Goal: Information Seeking & Learning: Learn about a topic

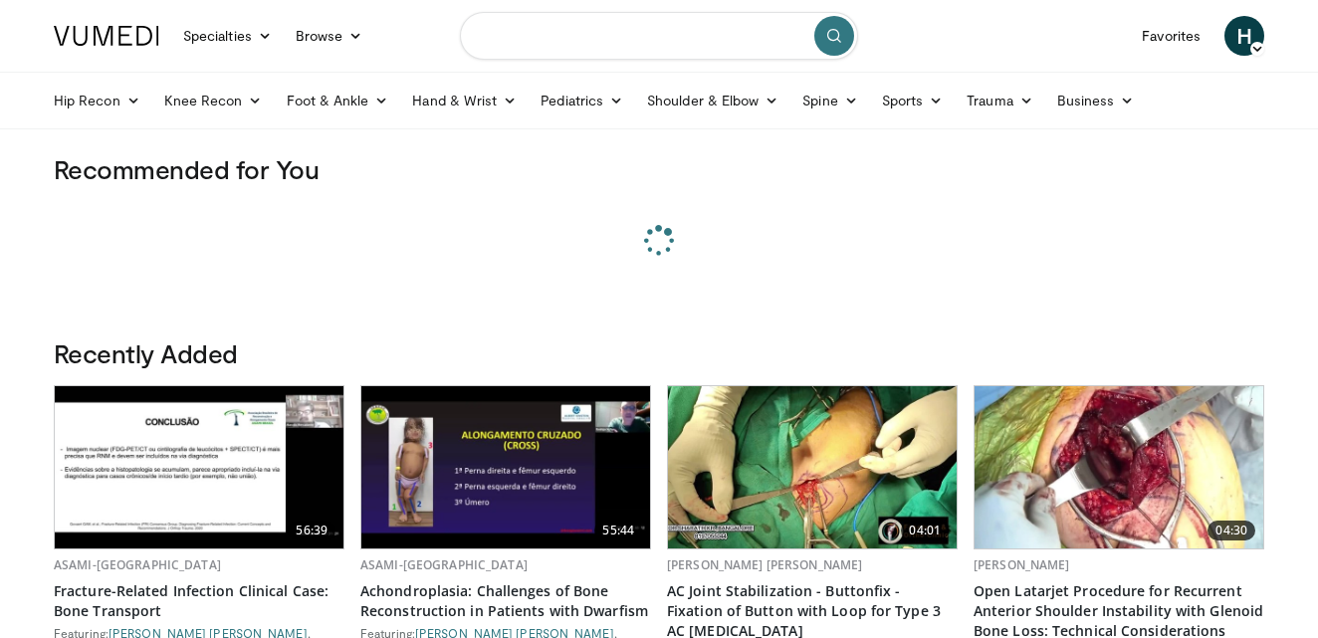
click at [534, 33] on input "Search topics, interventions" at bounding box center [659, 36] width 398 height 48
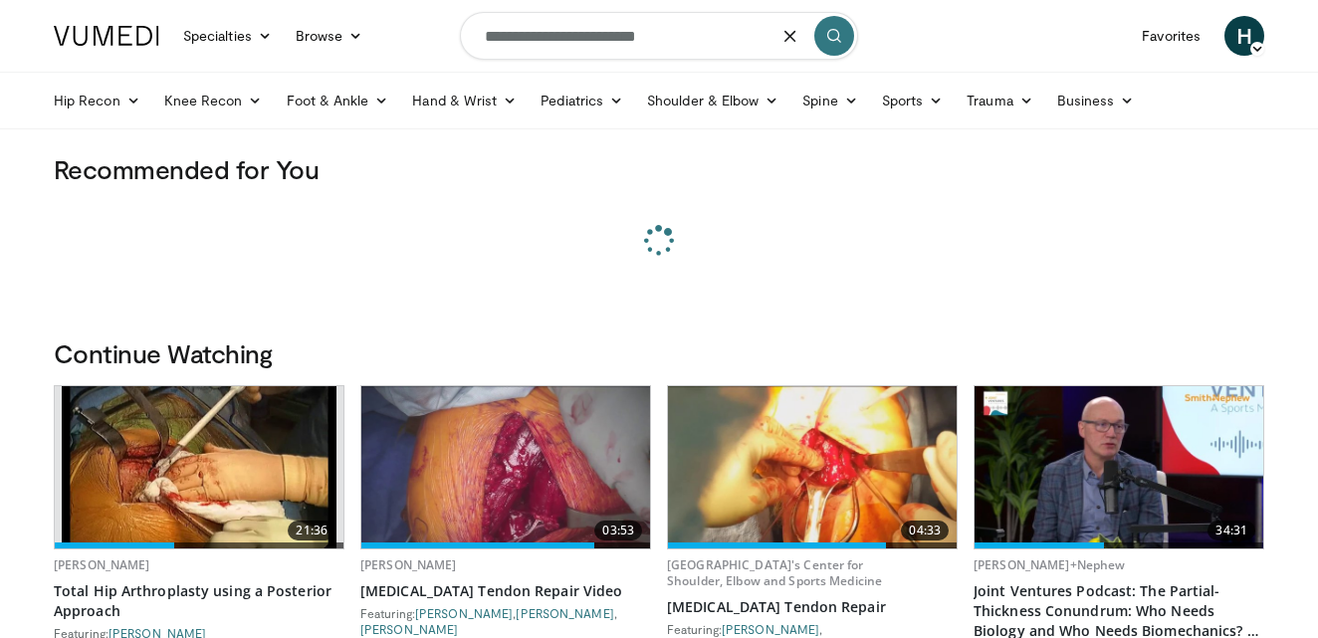
type input "**********"
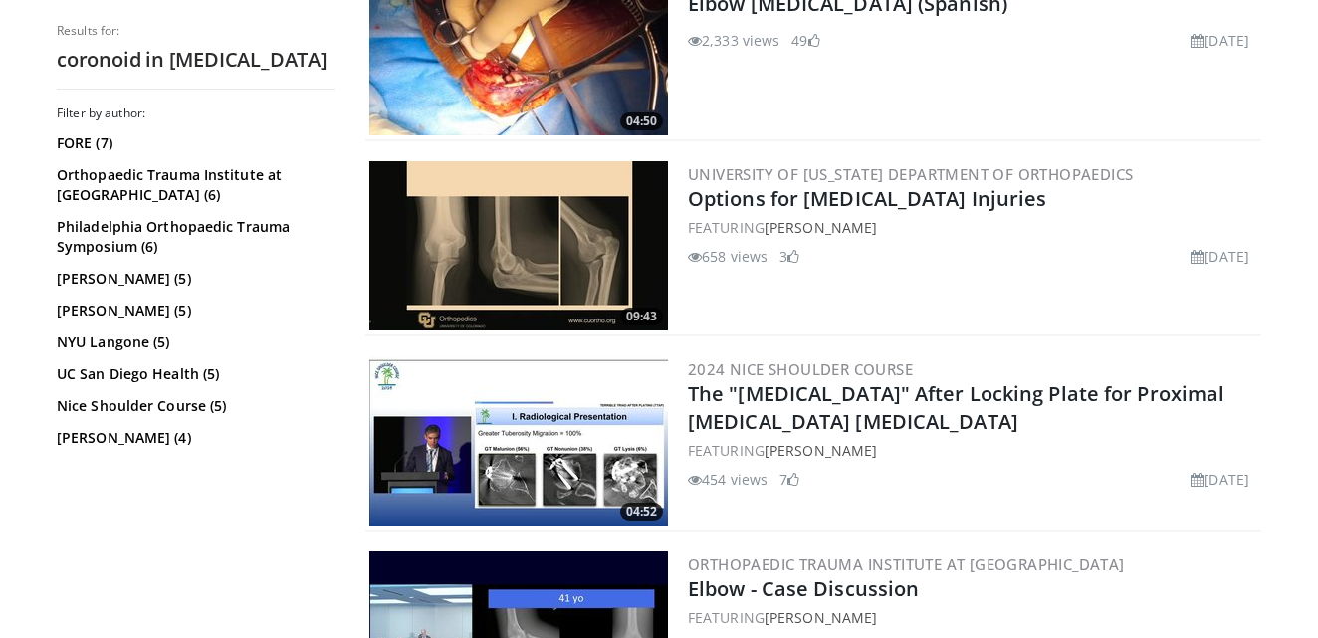
scroll to position [1811, 0]
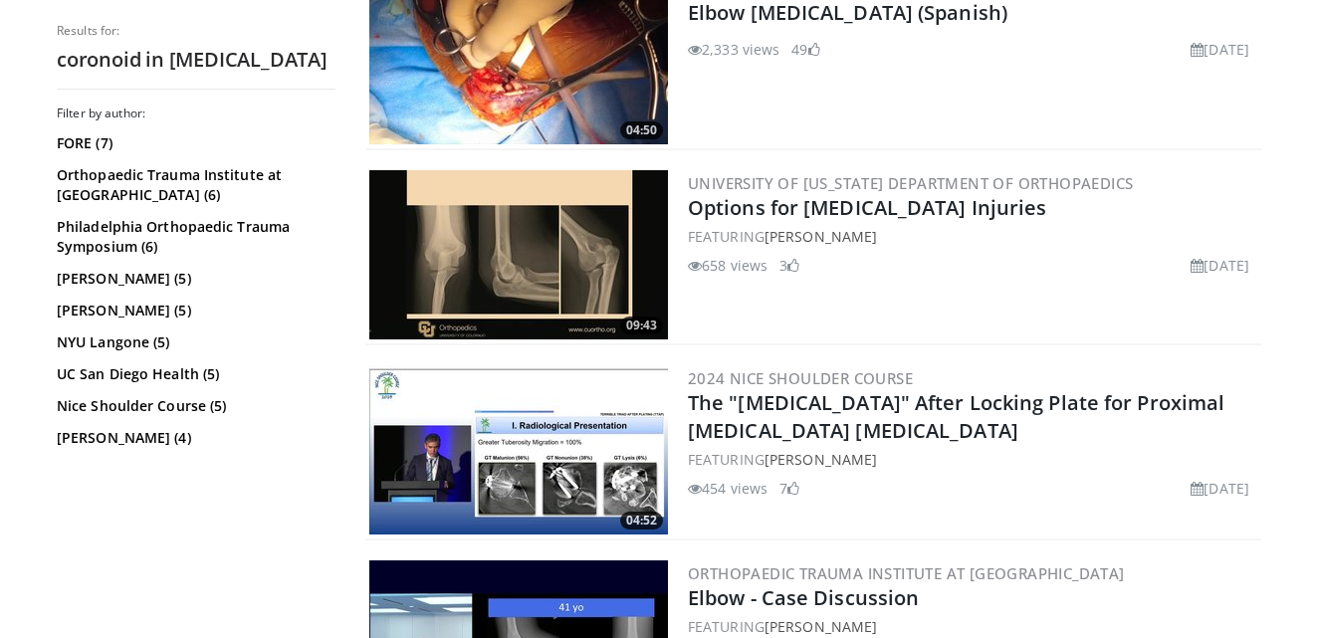
click at [552, 259] on img at bounding box center [518, 254] width 299 height 169
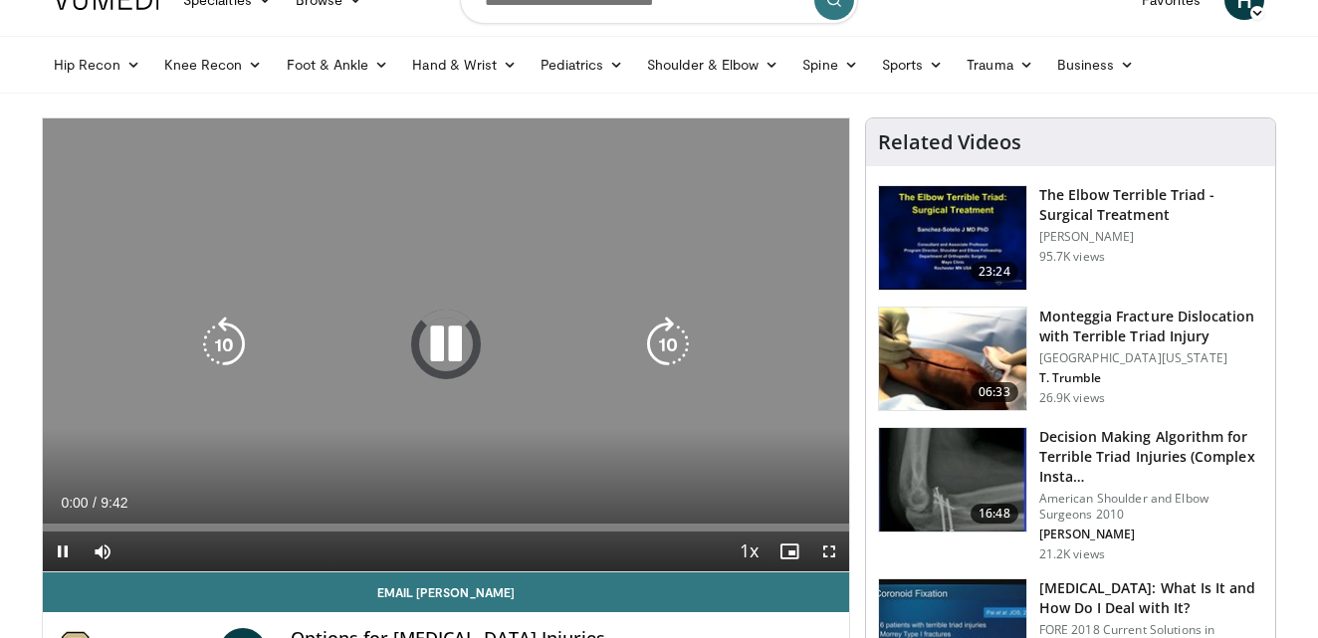
scroll to position [33, 0]
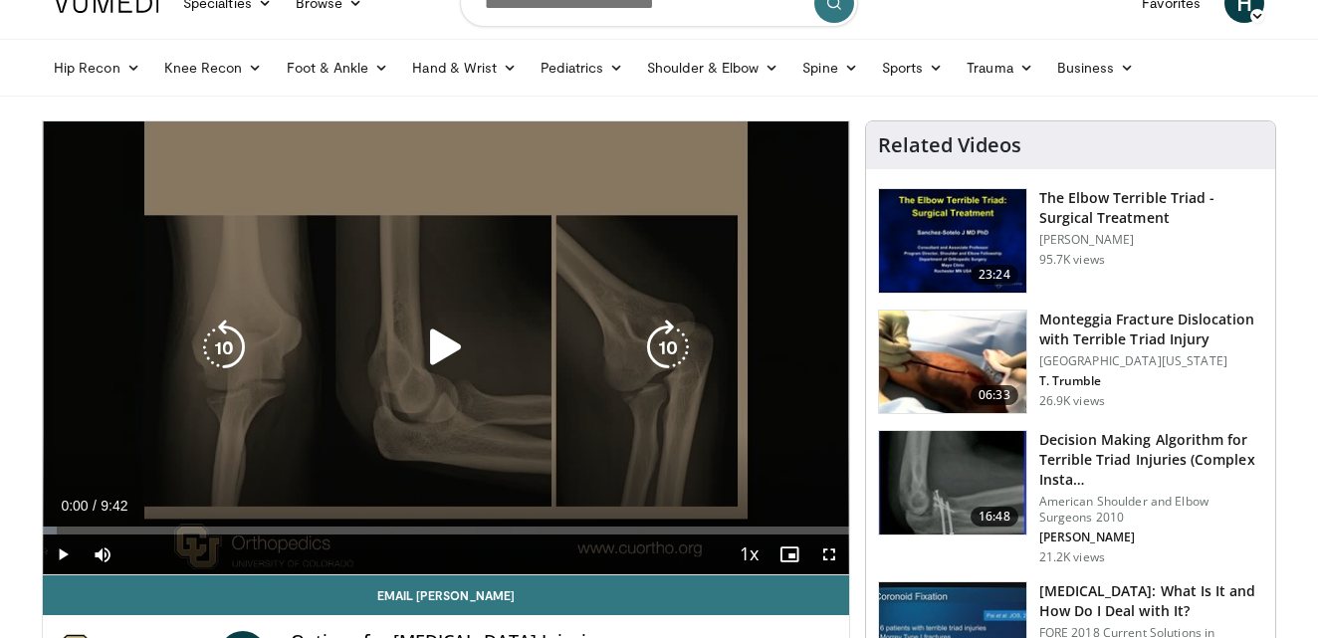
click at [486, 333] on div "Video Player" at bounding box center [446, 348] width 484 height 40
click at [435, 352] on icon "Video Player" at bounding box center [446, 348] width 56 height 56
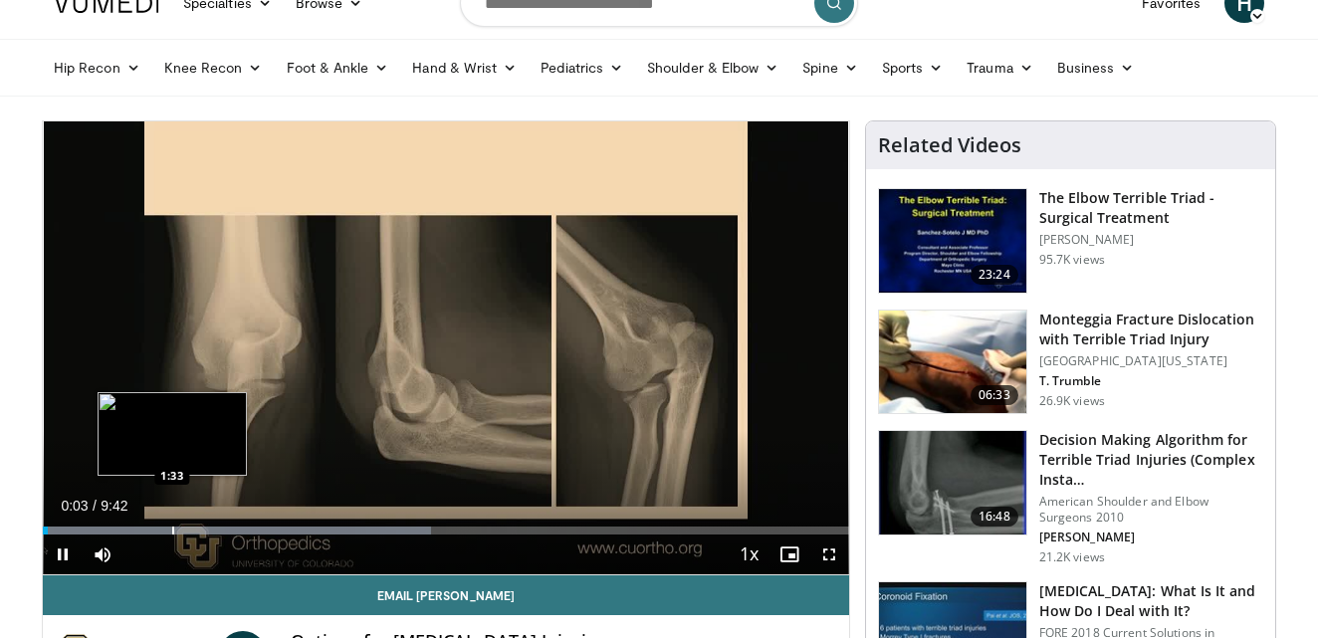
click at [173, 529] on div "Progress Bar" at bounding box center [173, 531] width 2 height 8
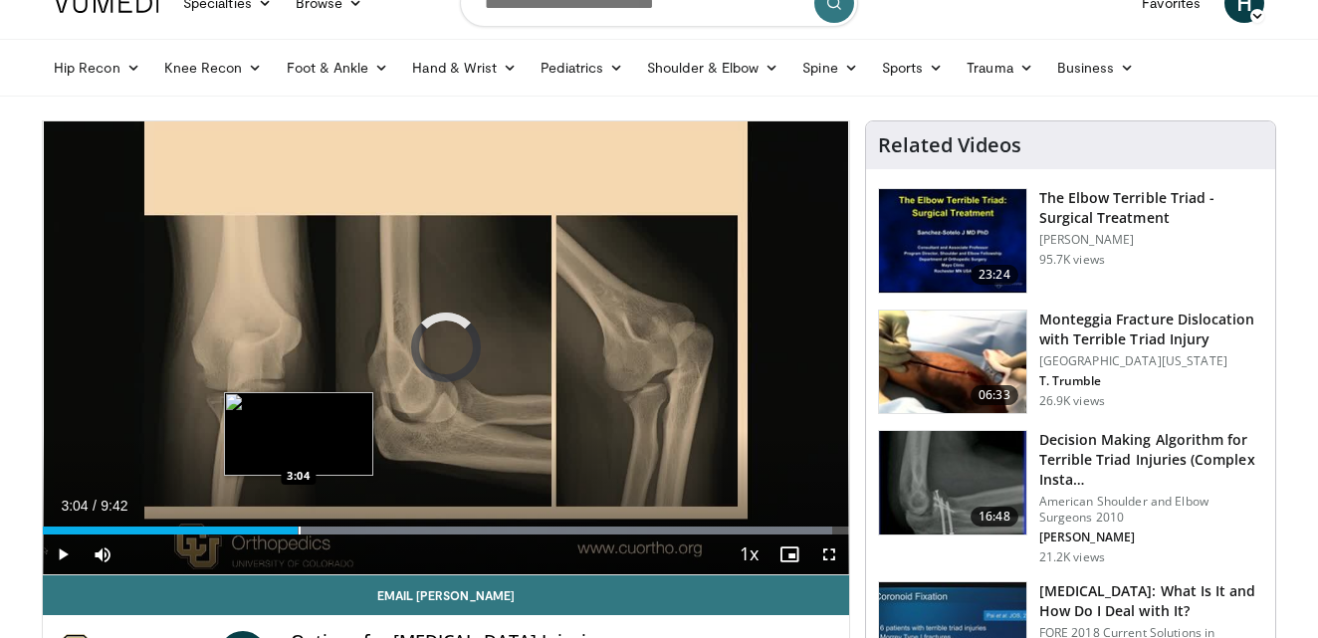
click at [299, 528] on div "Progress Bar" at bounding box center [300, 531] width 2 height 8
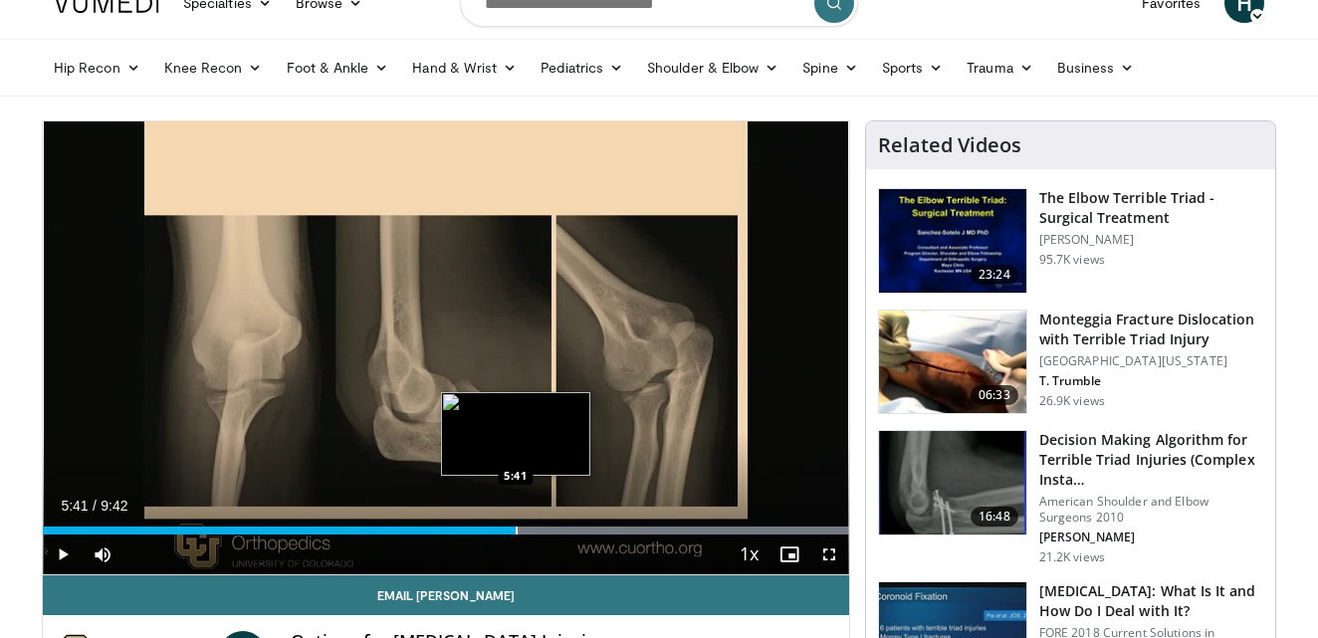
click at [516, 529] on div "Progress Bar" at bounding box center [517, 531] width 2 height 8
click at [527, 530] on div "Progress Bar" at bounding box center [528, 531] width 2 height 8
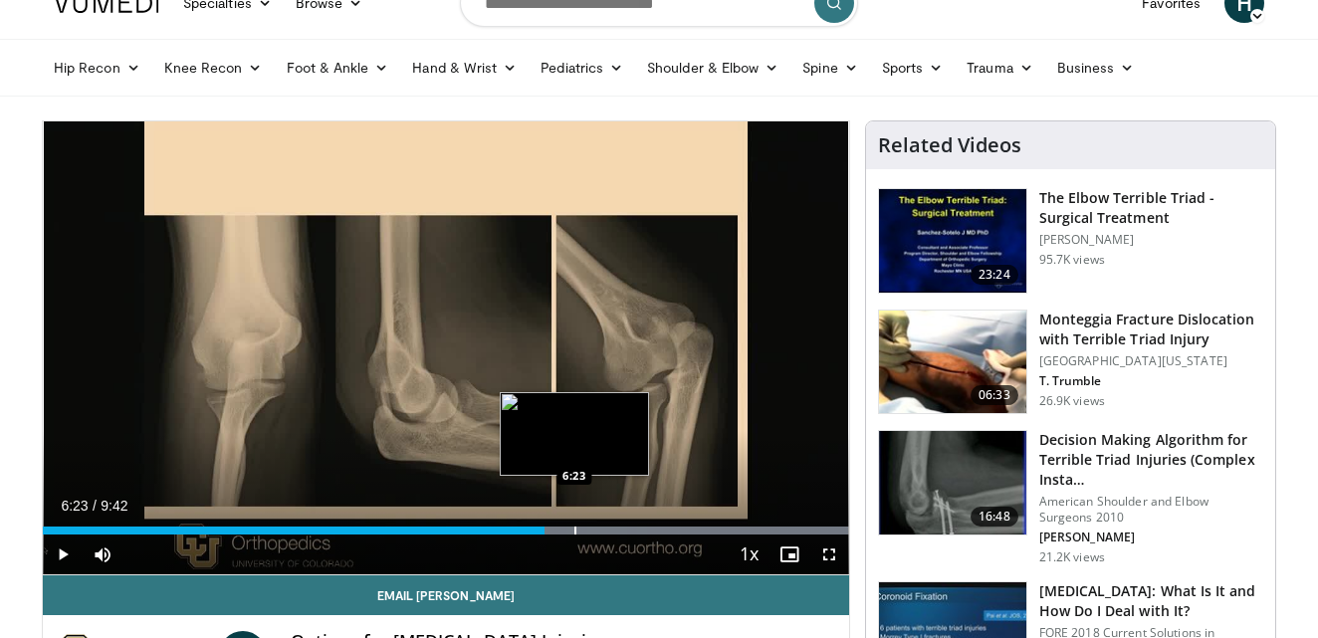
click at [574, 532] on div "Progress Bar" at bounding box center [575, 531] width 2 height 8
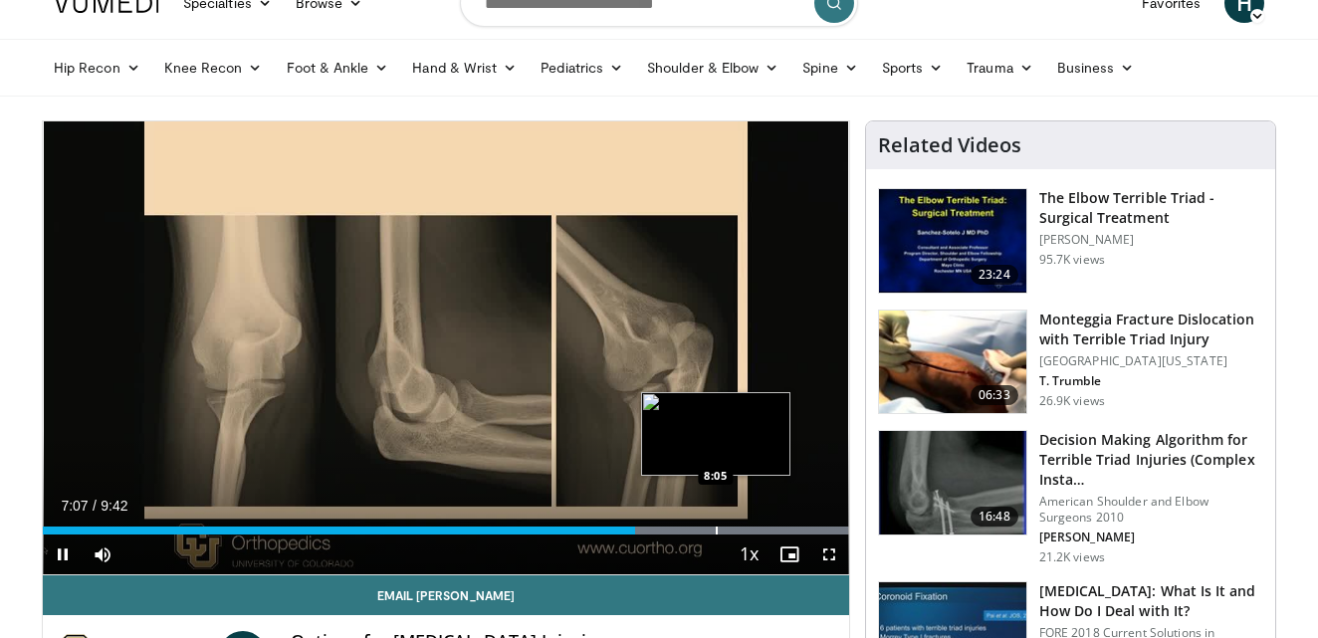
click at [716, 527] on div "Progress Bar" at bounding box center [717, 531] width 2 height 8
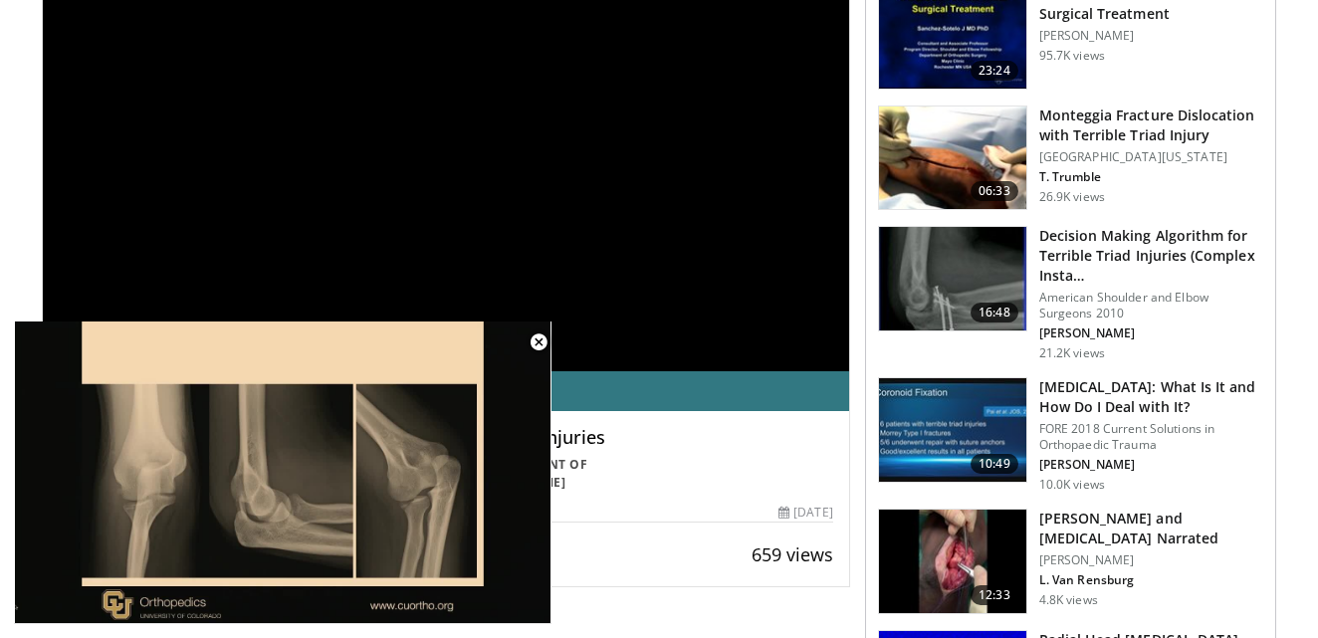
scroll to position [248, 0]
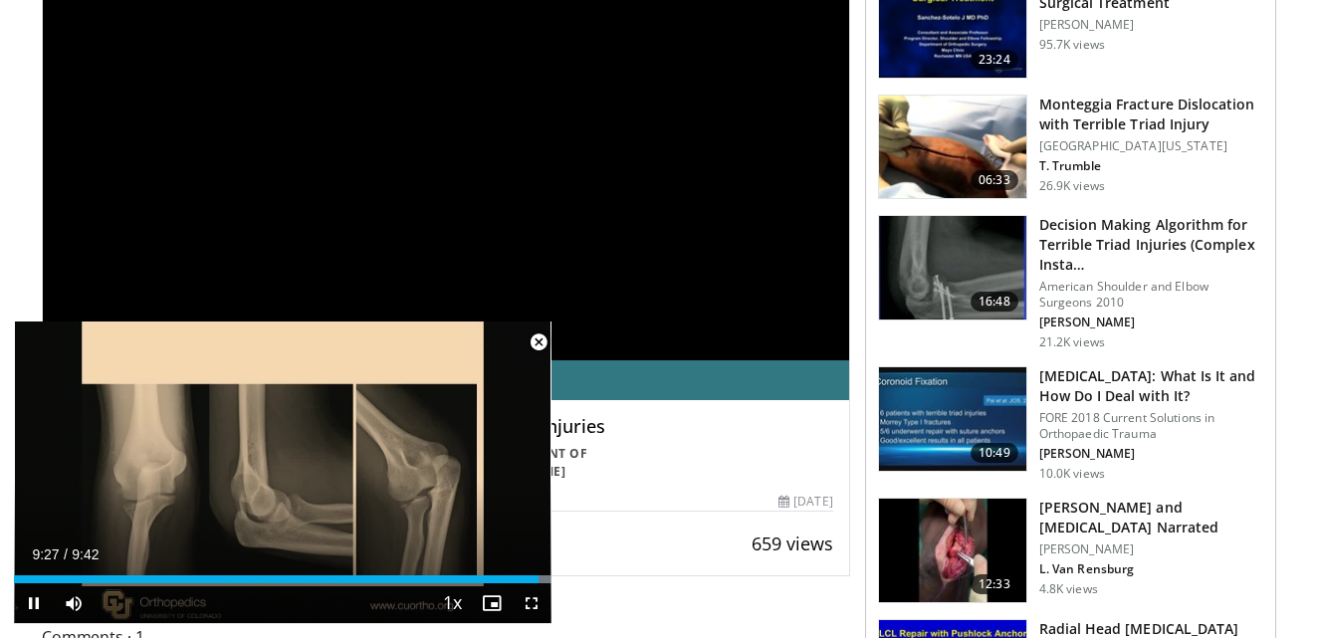
click at [534, 338] on span "Video Player" at bounding box center [539, 343] width 40 height 40
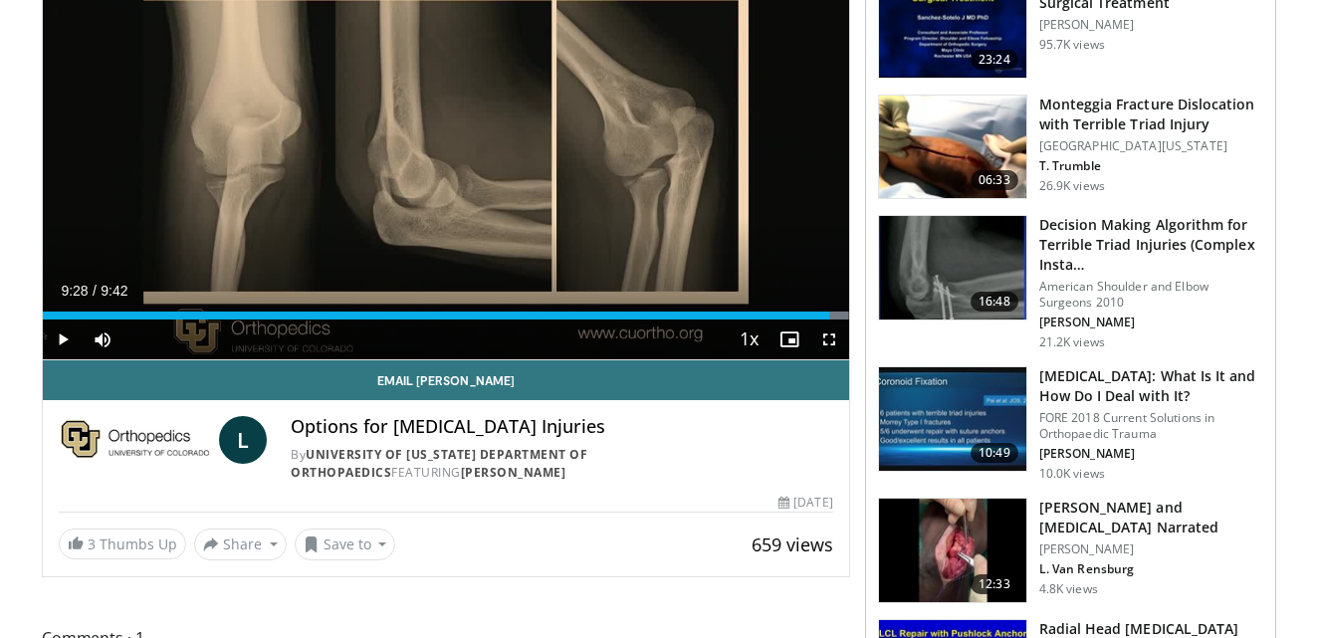
click at [925, 416] on img at bounding box center [952, 419] width 147 height 104
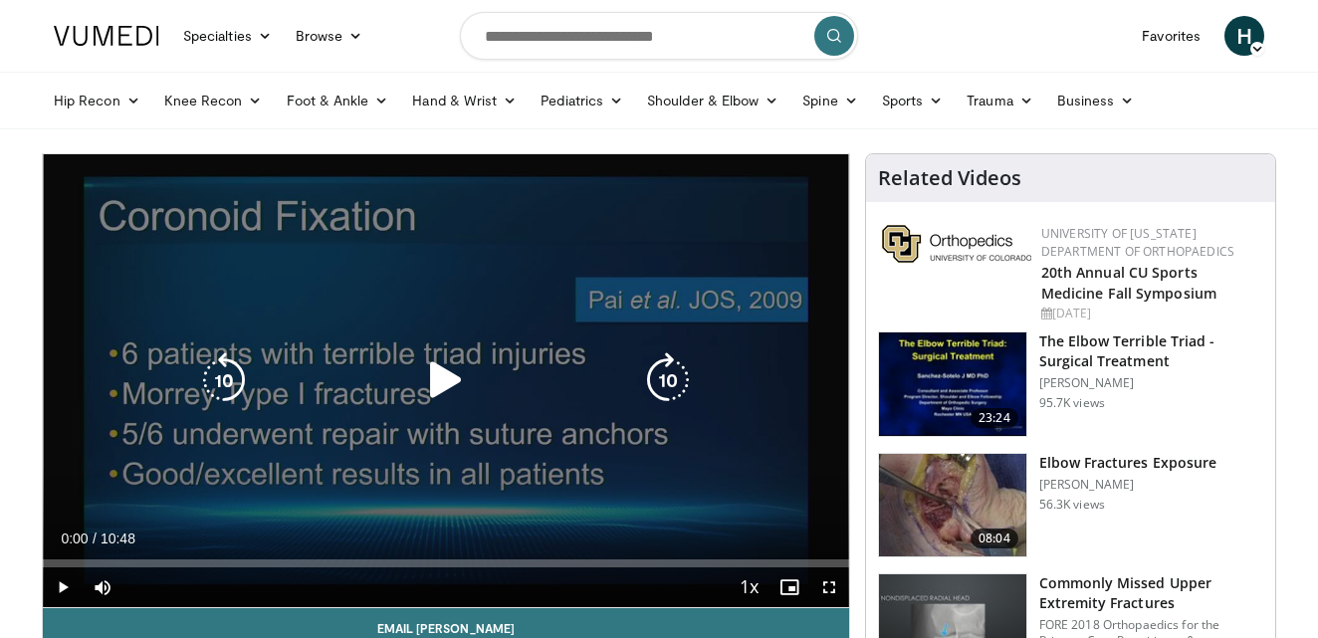
click at [446, 358] on icon "Video Player" at bounding box center [446, 380] width 56 height 56
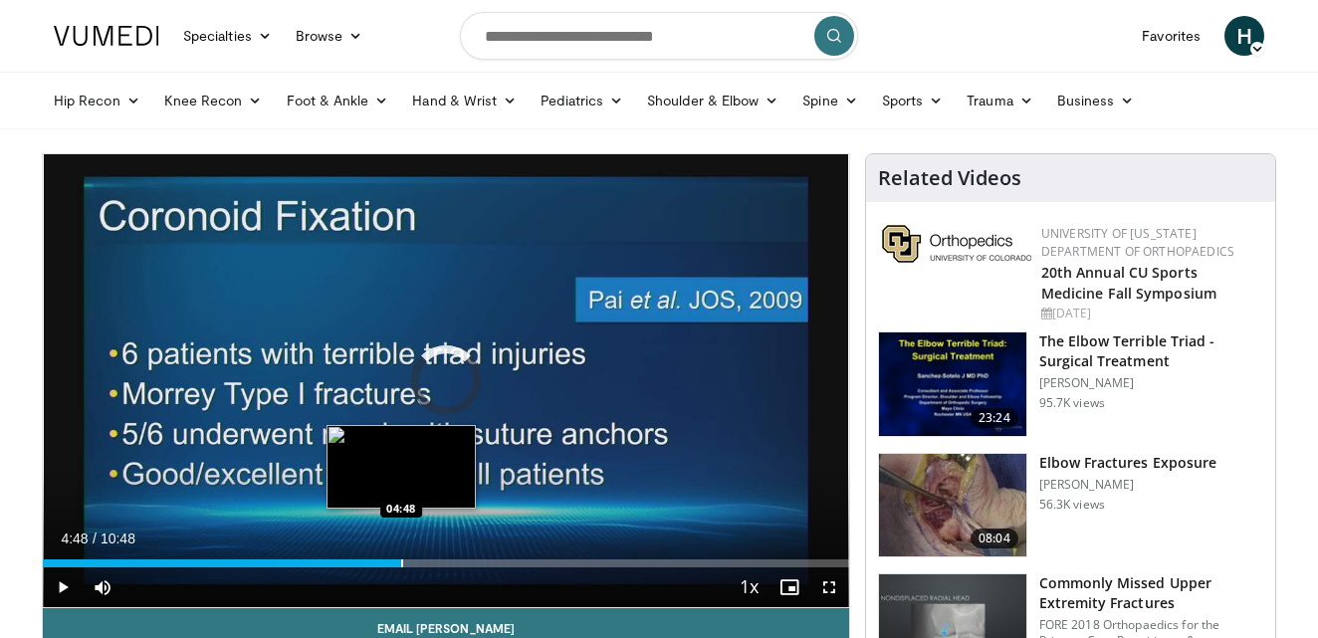
click at [401, 561] on div "Progress Bar" at bounding box center [402, 563] width 2 height 8
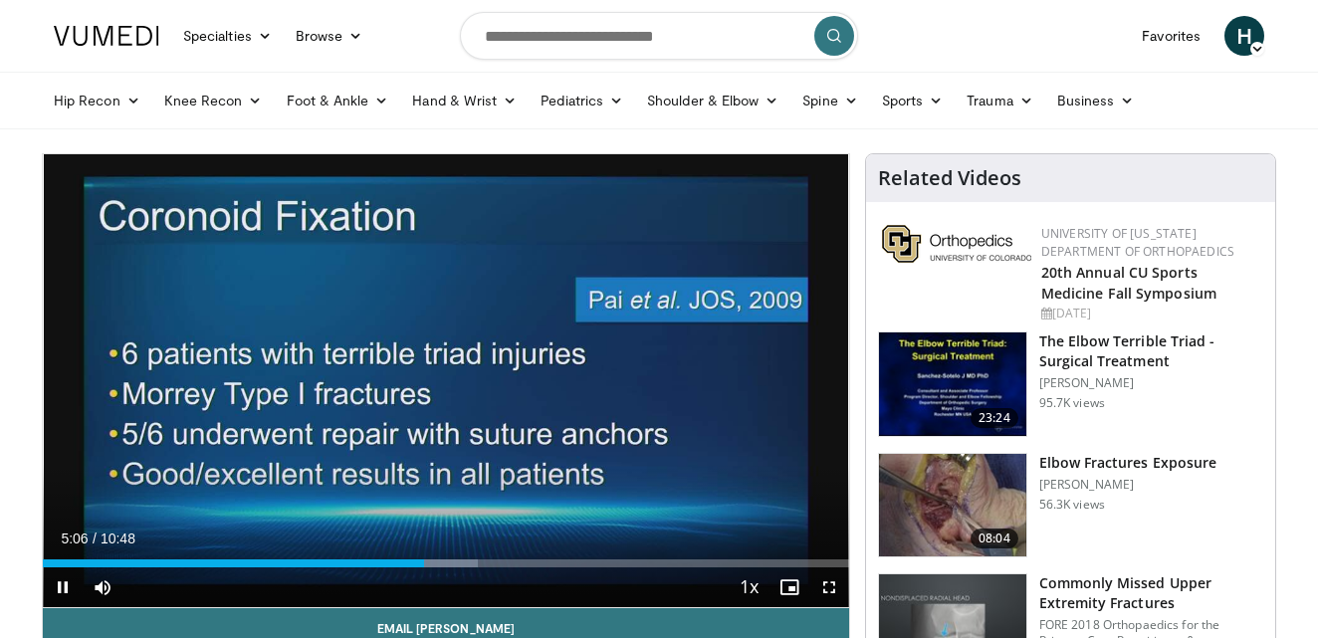
click at [65, 585] on span "Video Player" at bounding box center [63, 587] width 40 height 40
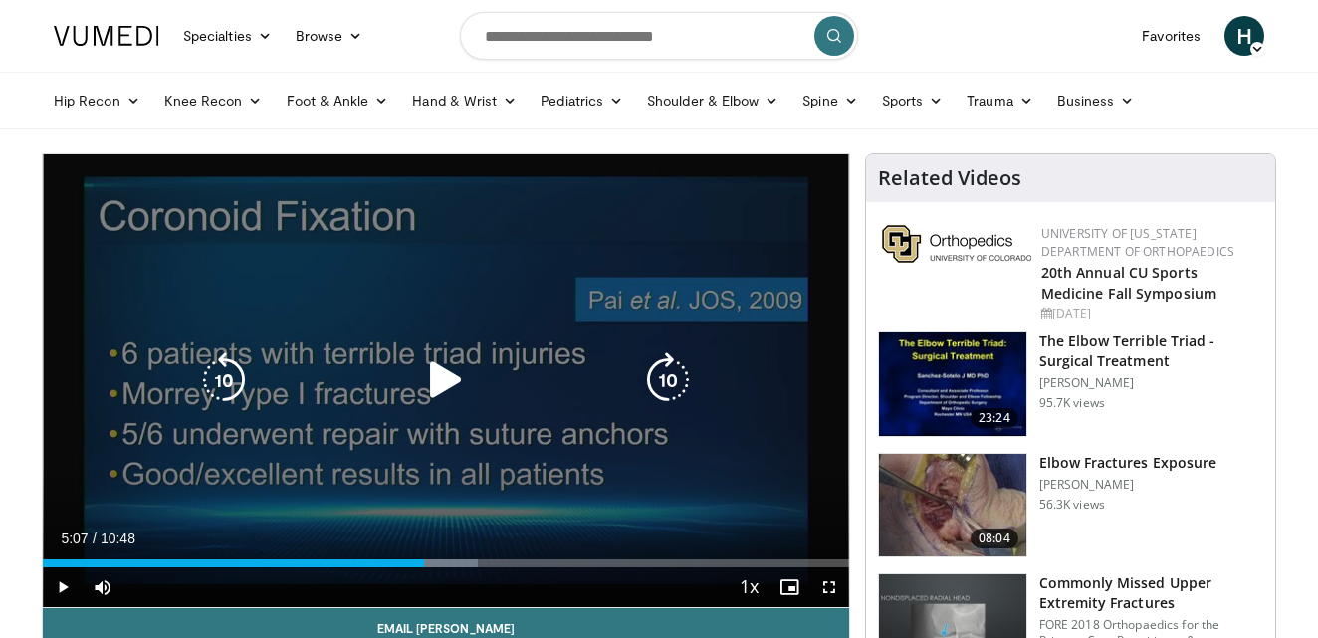
click at [226, 396] on icon "Video Player" at bounding box center [224, 380] width 56 height 56
click at [451, 375] on icon "Video Player" at bounding box center [446, 380] width 56 height 56
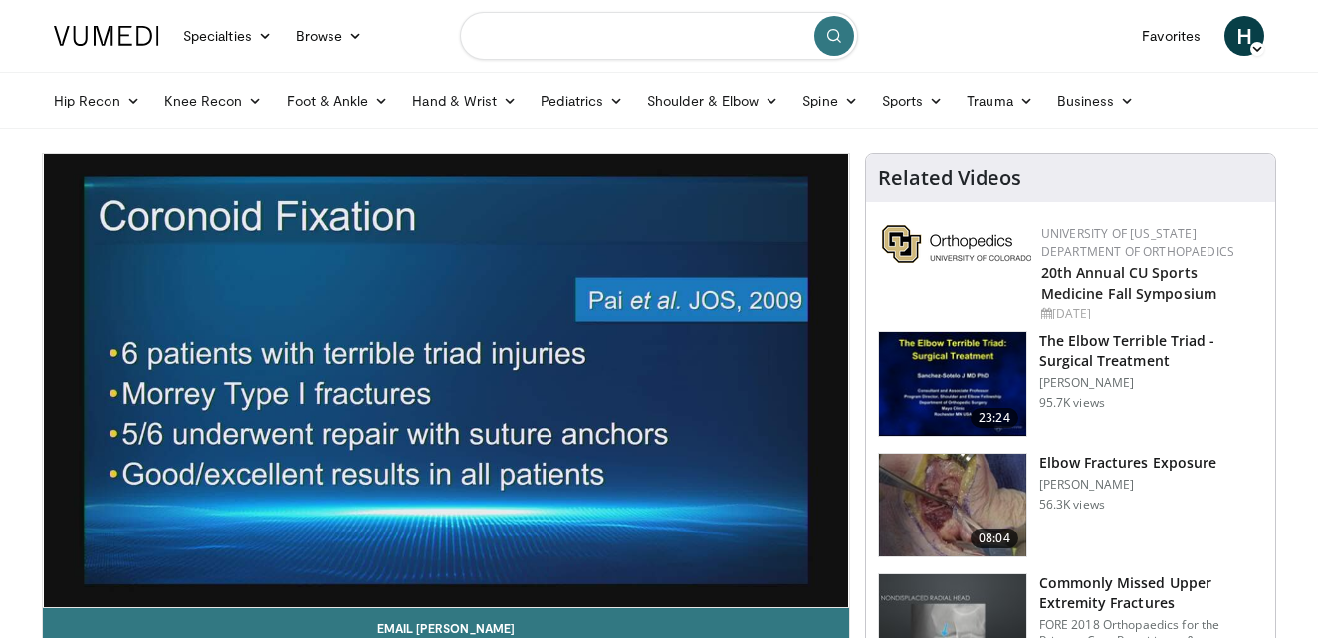
click at [576, 41] on input "Search topics, interventions" at bounding box center [659, 36] width 398 height 48
type input "**********"
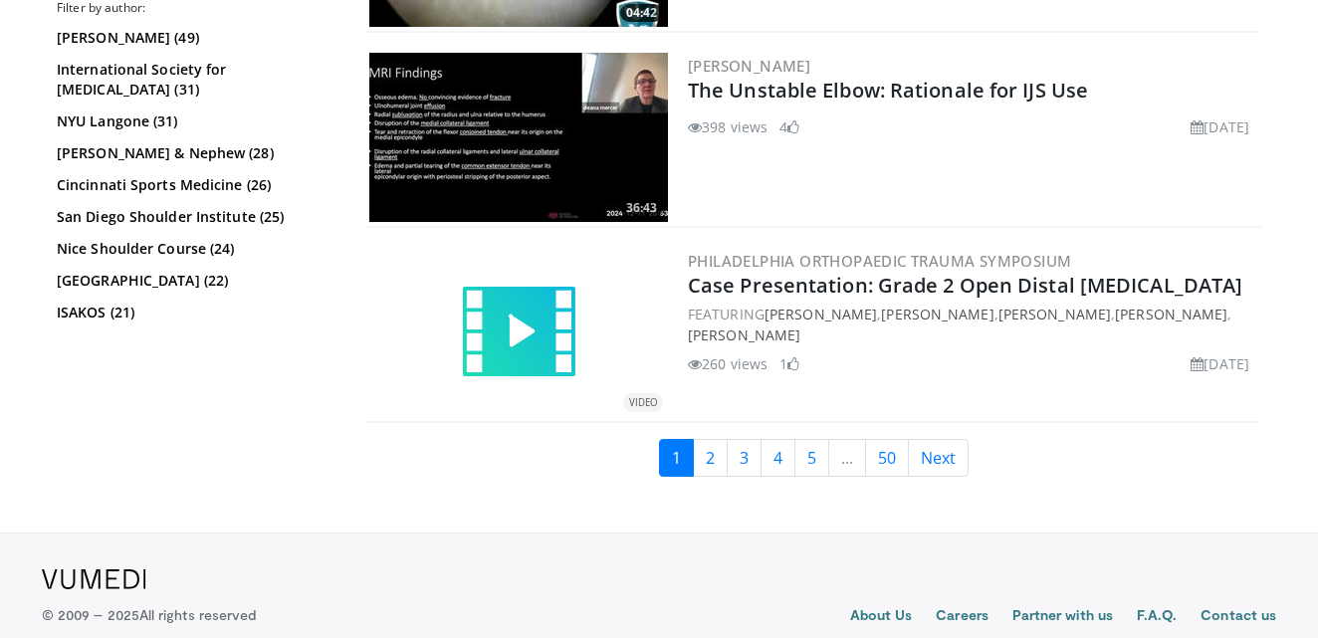
scroll to position [5048, 0]
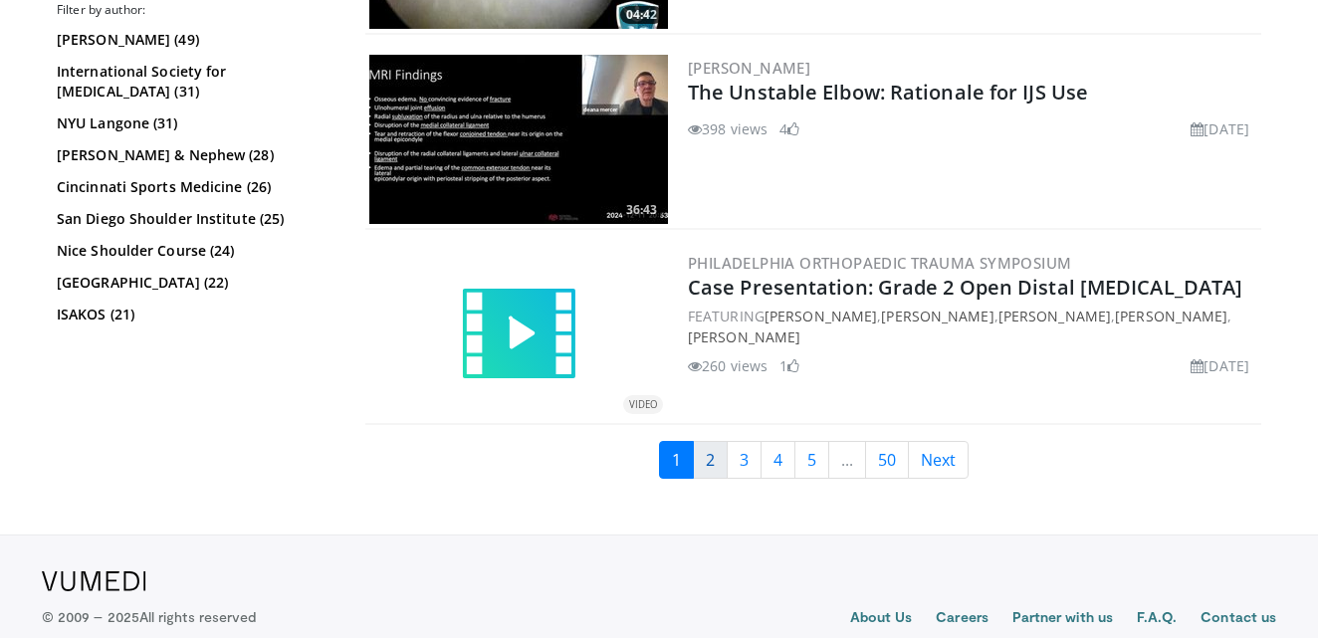
click at [717, 471] on link "2" at bounding box center [710, 460] width 35 height 38
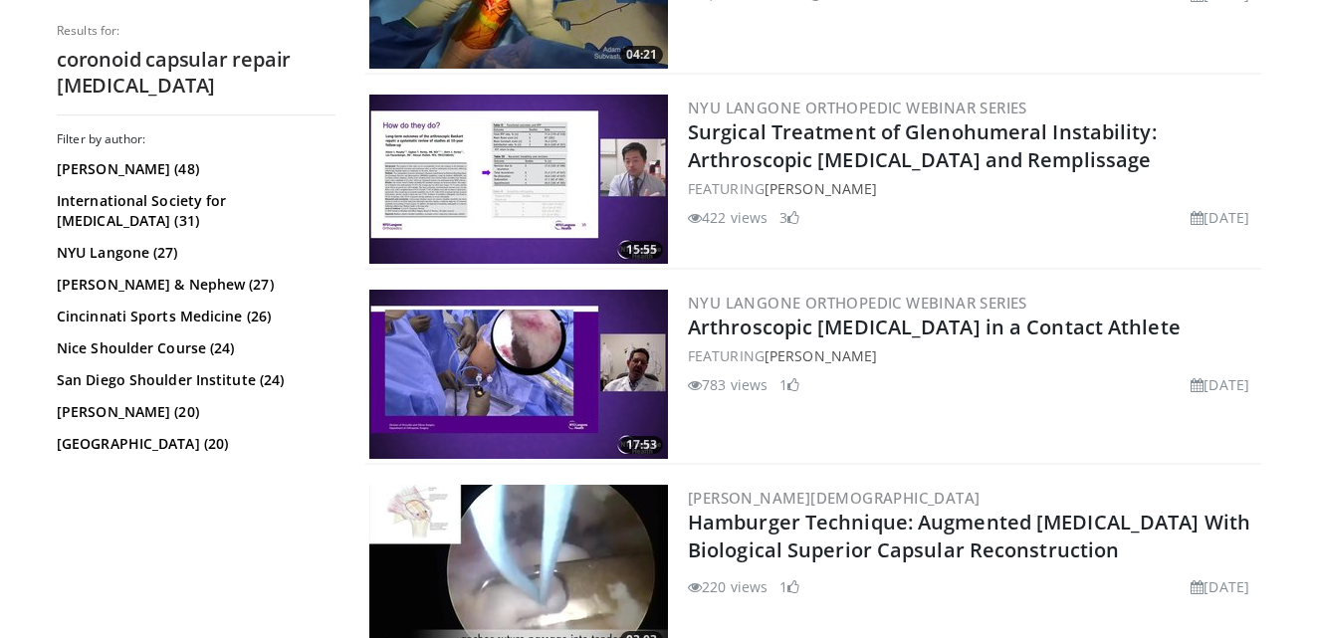
scroll to position [3440, 0]
